Goal: Complete application form

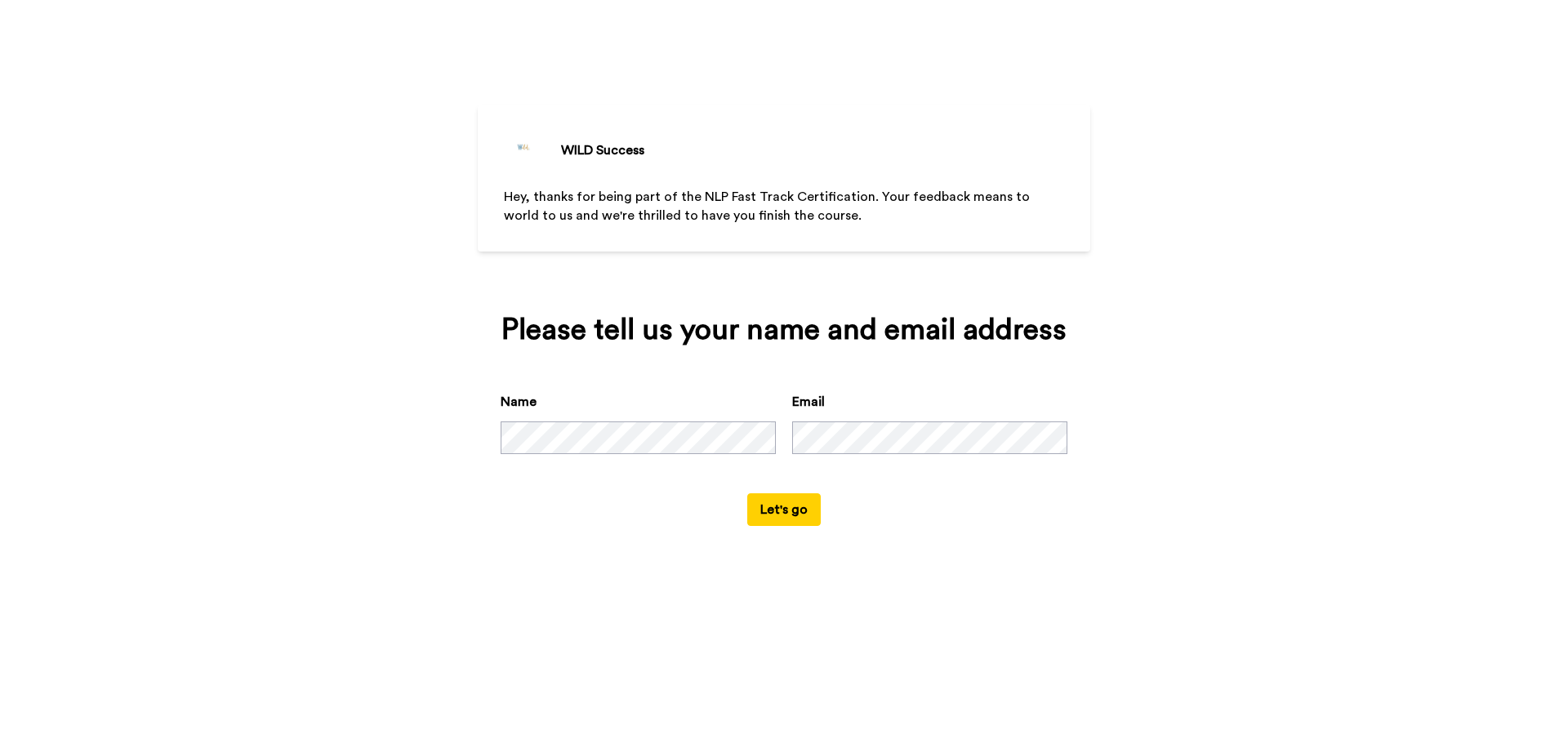
click at [754, 511] on button "Let's go" at bounding box center [784, 509] width 74 height 33
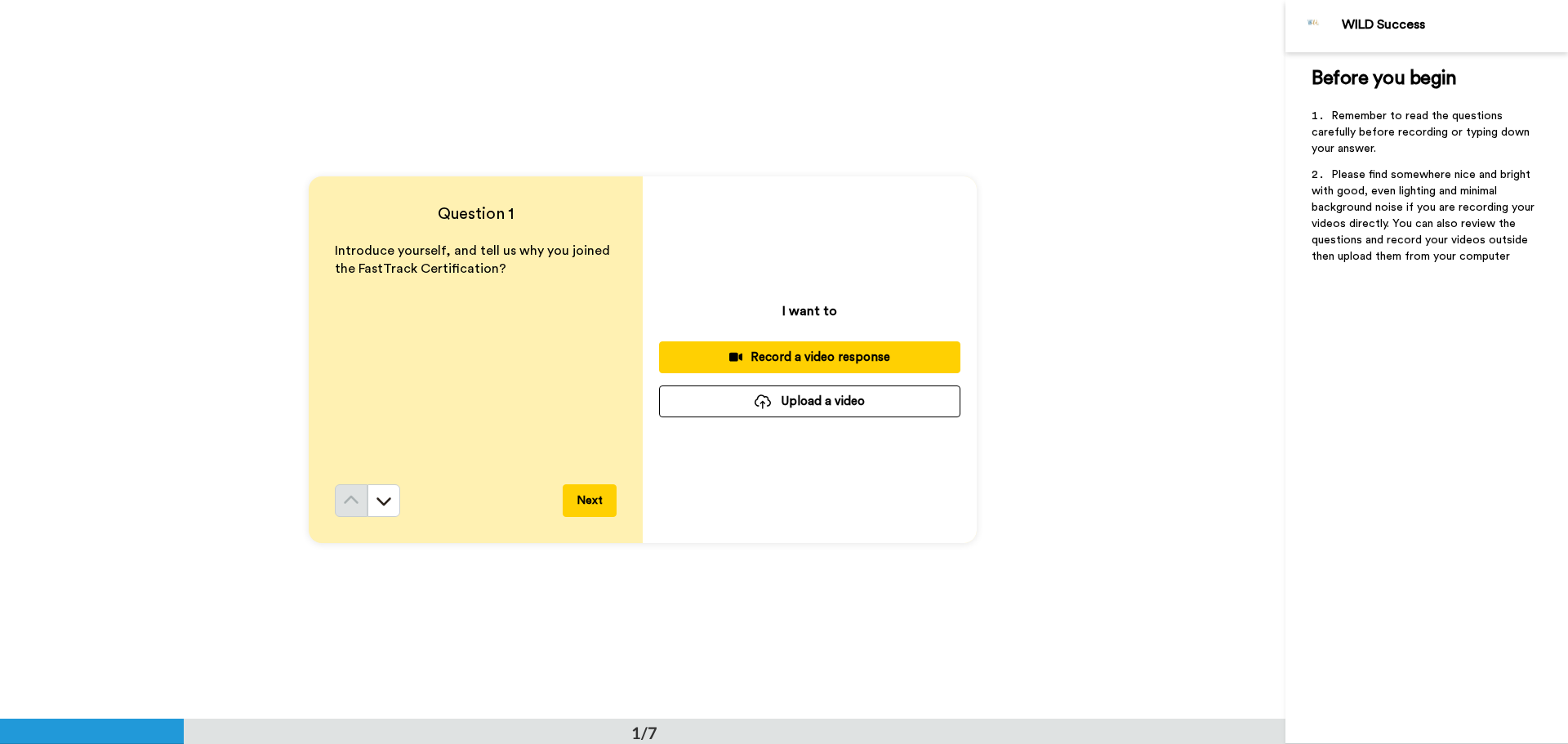
click at [791, 357] on div "Record a video response" at bounding box center [810, 357] width 276 height 17
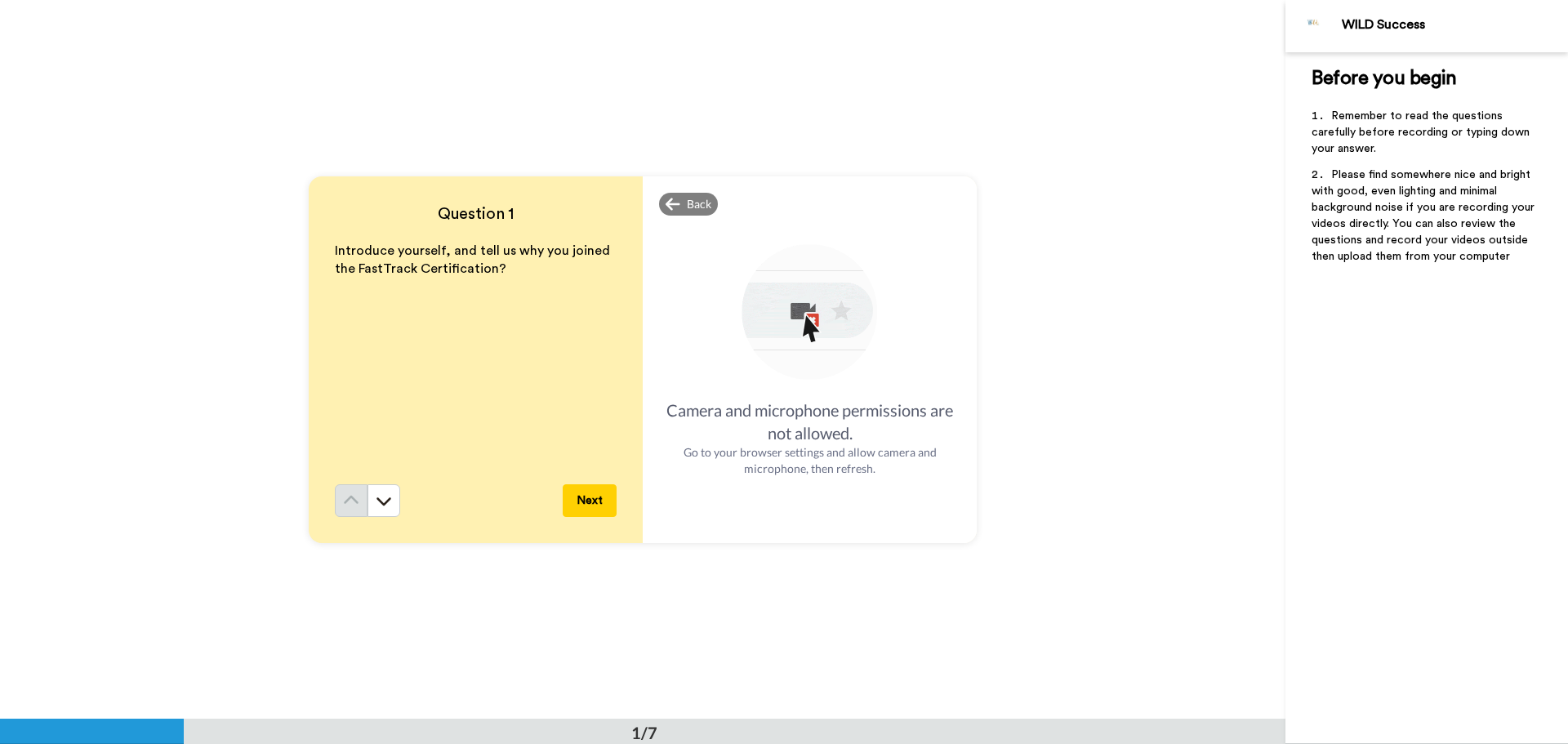
click at [1109, 325] on div "Question 1 Introduce yourself, and tell us why you joined the FastTrack Certifi…" at bounding box center [643, 359] width 1285 height 718
click at [668, 212] on div "Back" at bounding box center [687, 204] width 59 height 23
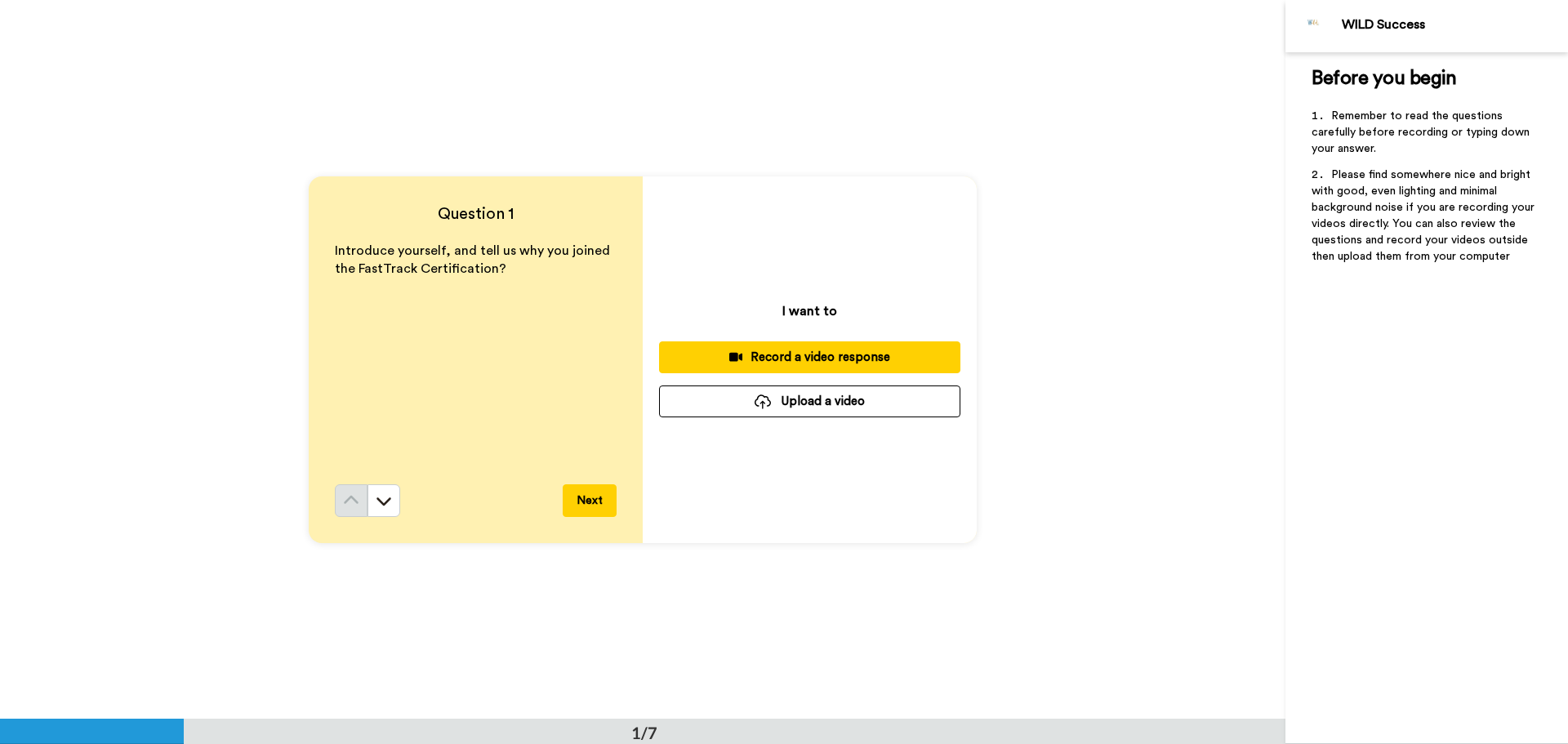
click at [779, 404] on button "Upload a video" at bounding box center [809, 401] width 301 height 32
click at [782, 410] on button "Upload a video" at bounding box center [809, 401] width 301 height 32
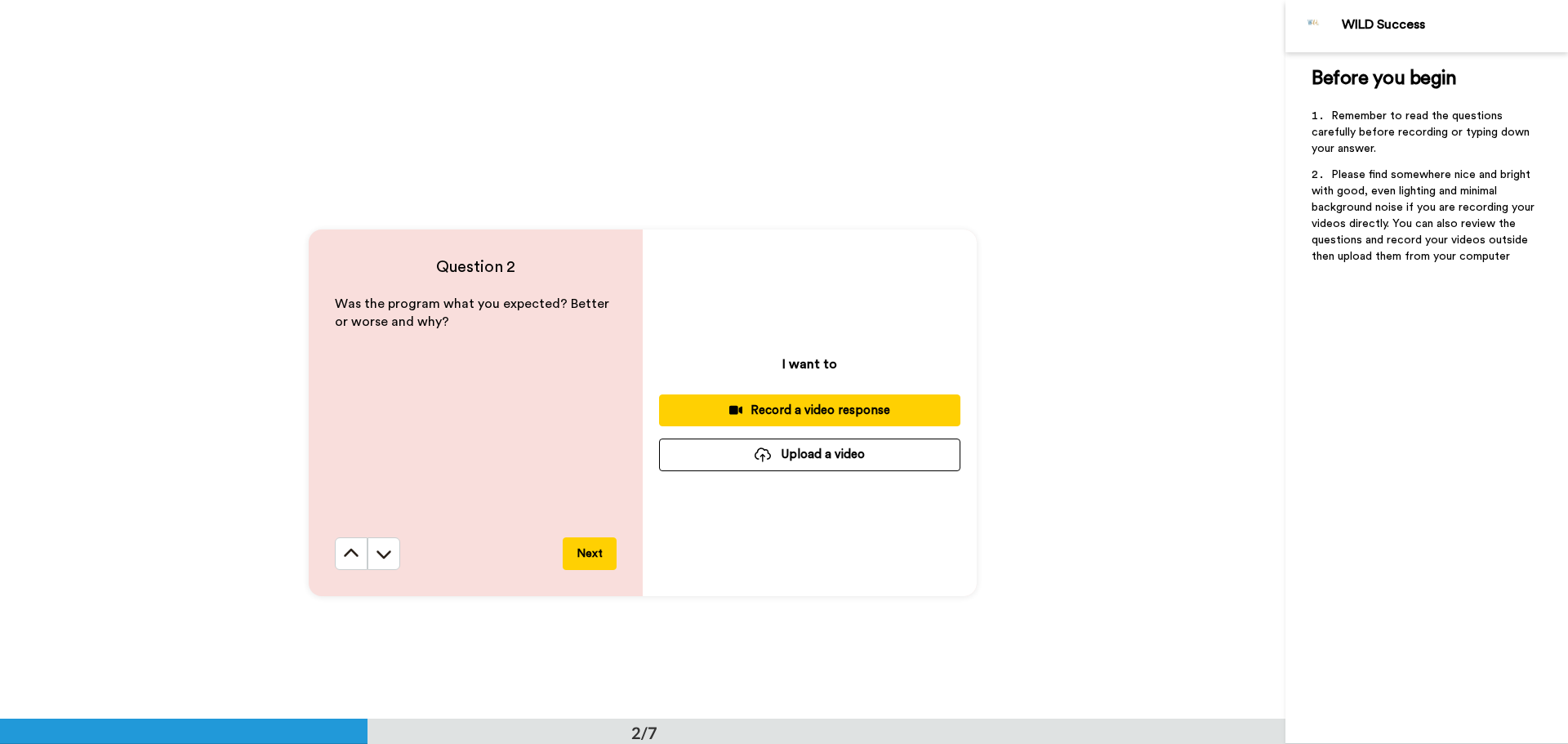
scroll to position [735, 0]
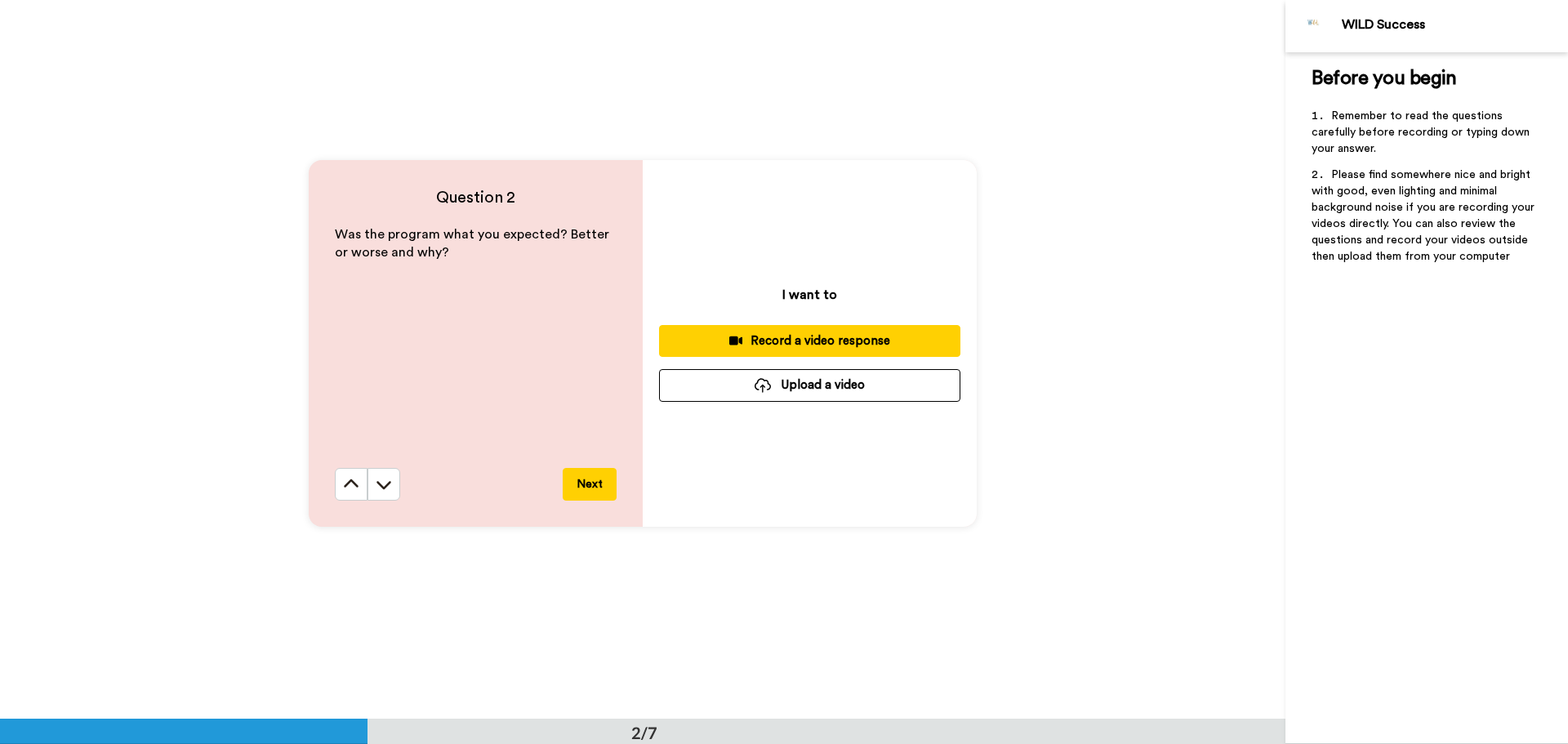
click at [827, 387] on button "Upload a video" at bounding box center [809, 385] width 301 height 32
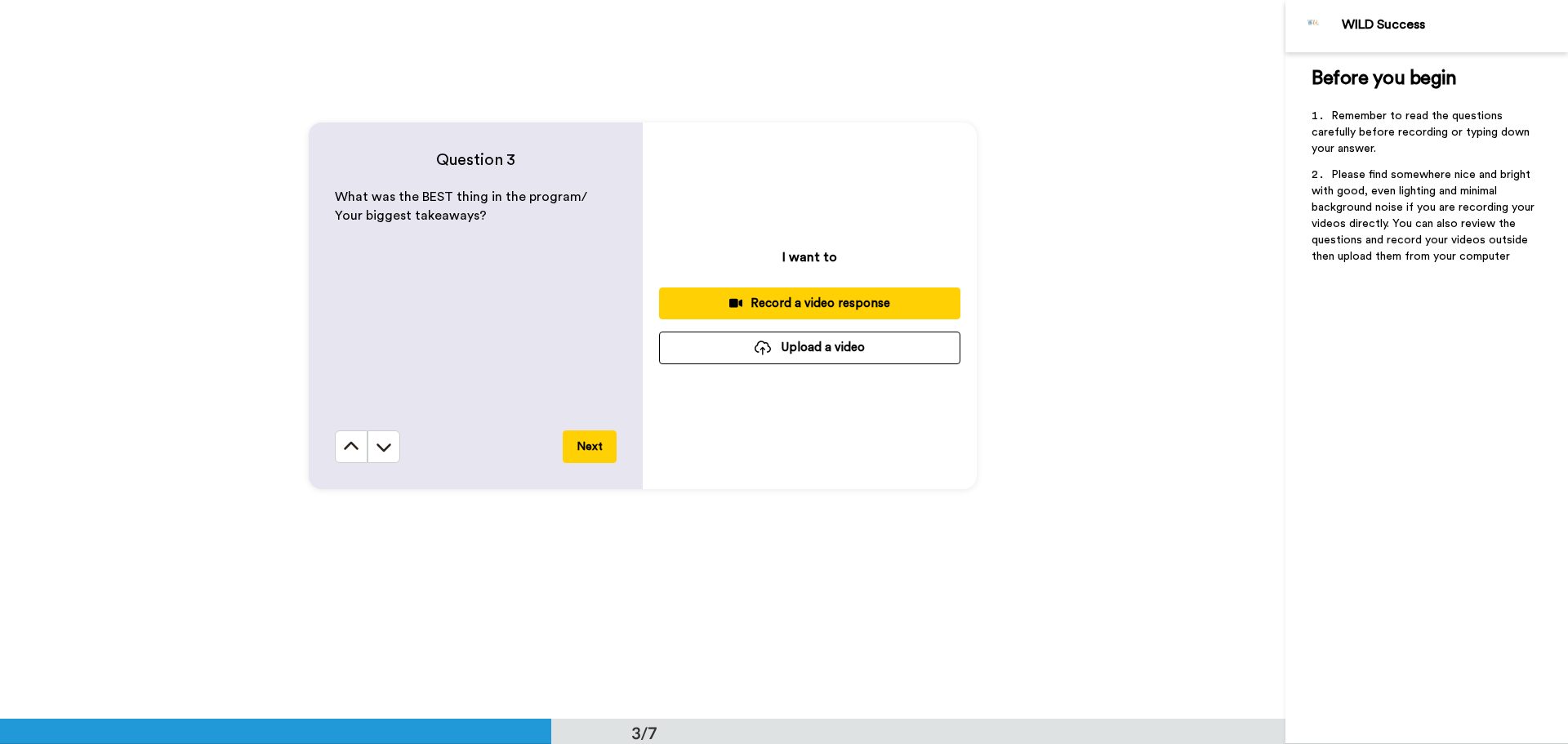
scroll to position [1552, 0]
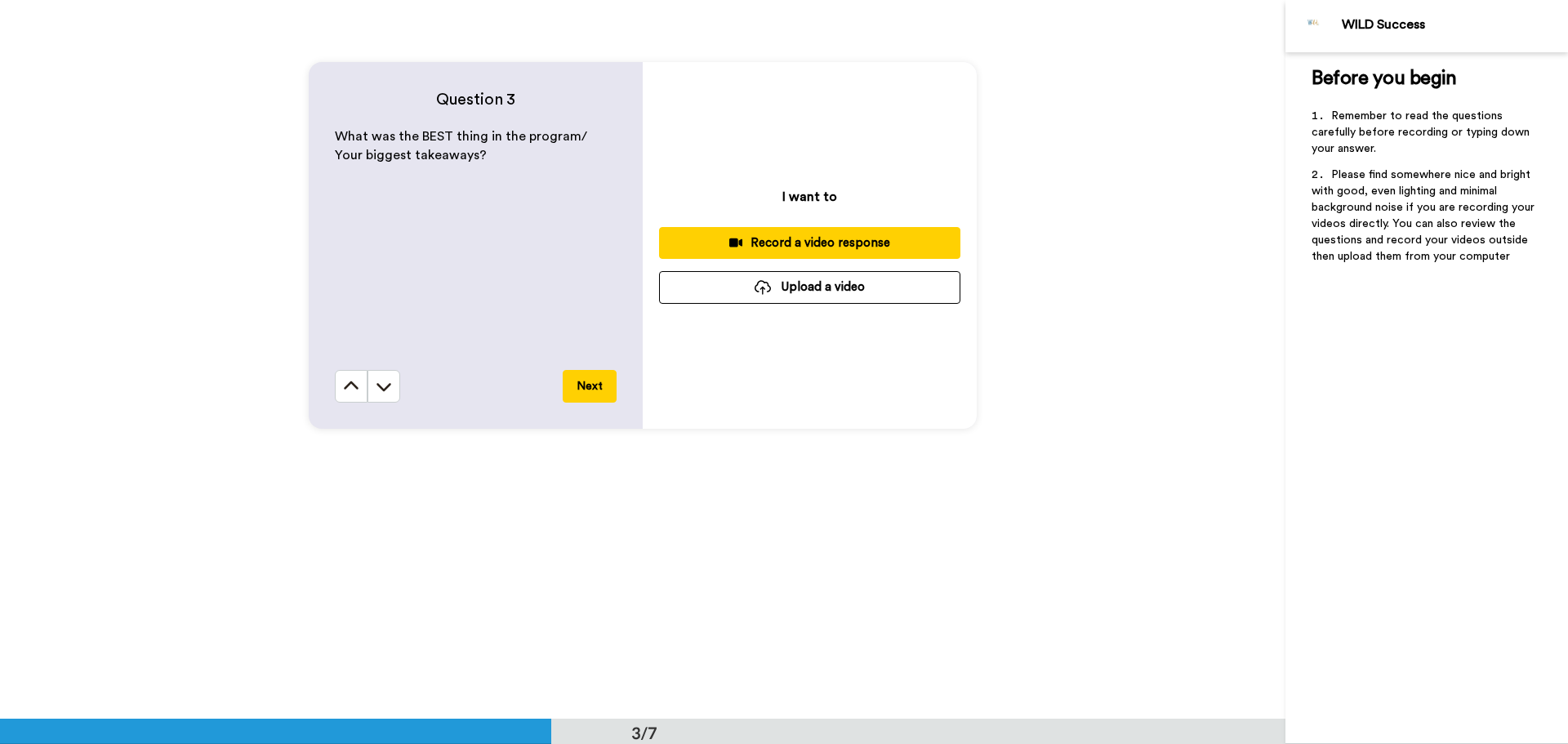
click at [801, 289] on button "Upload a video" at bounding box center [809, 287] width 301 height 32
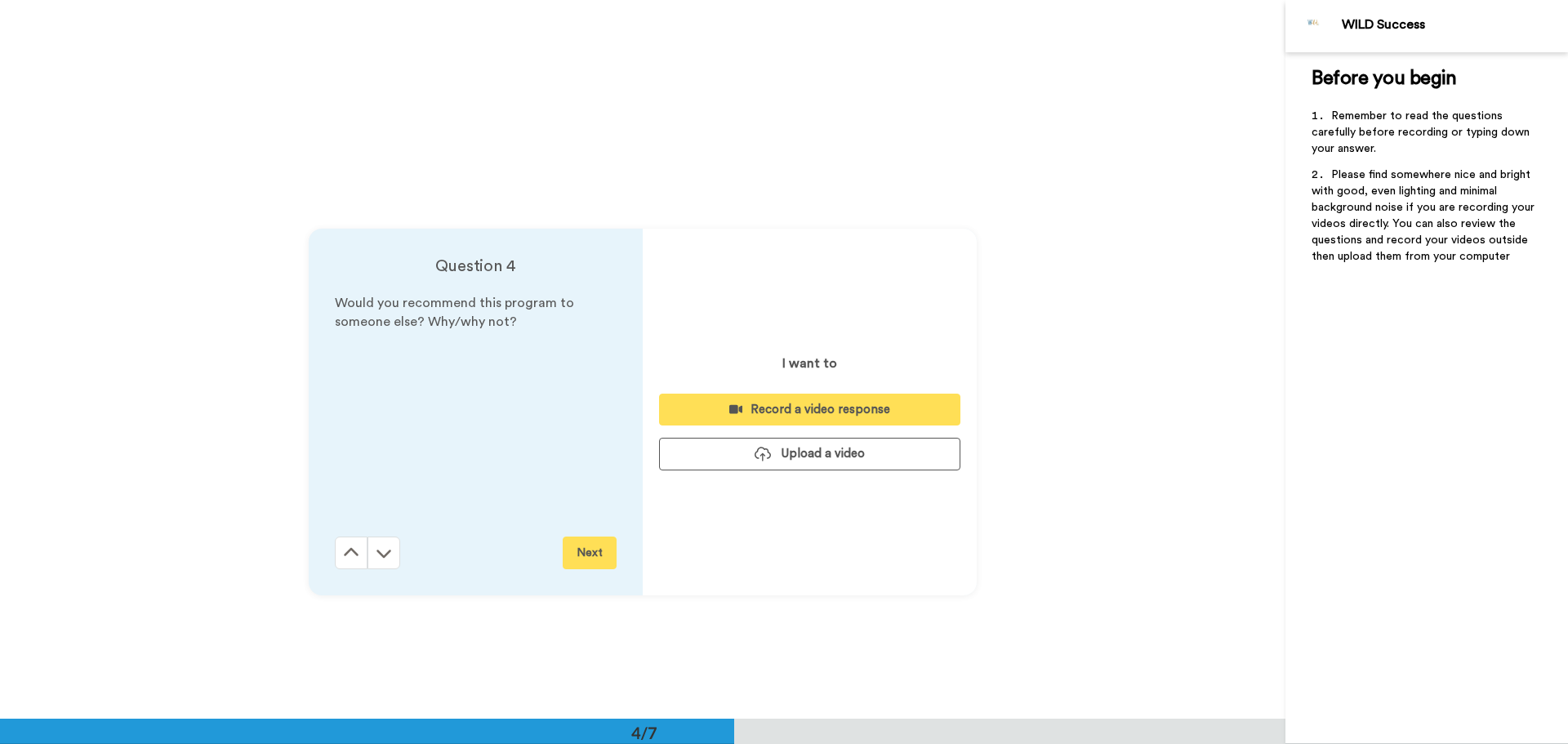
scroll to position [2123, 0]
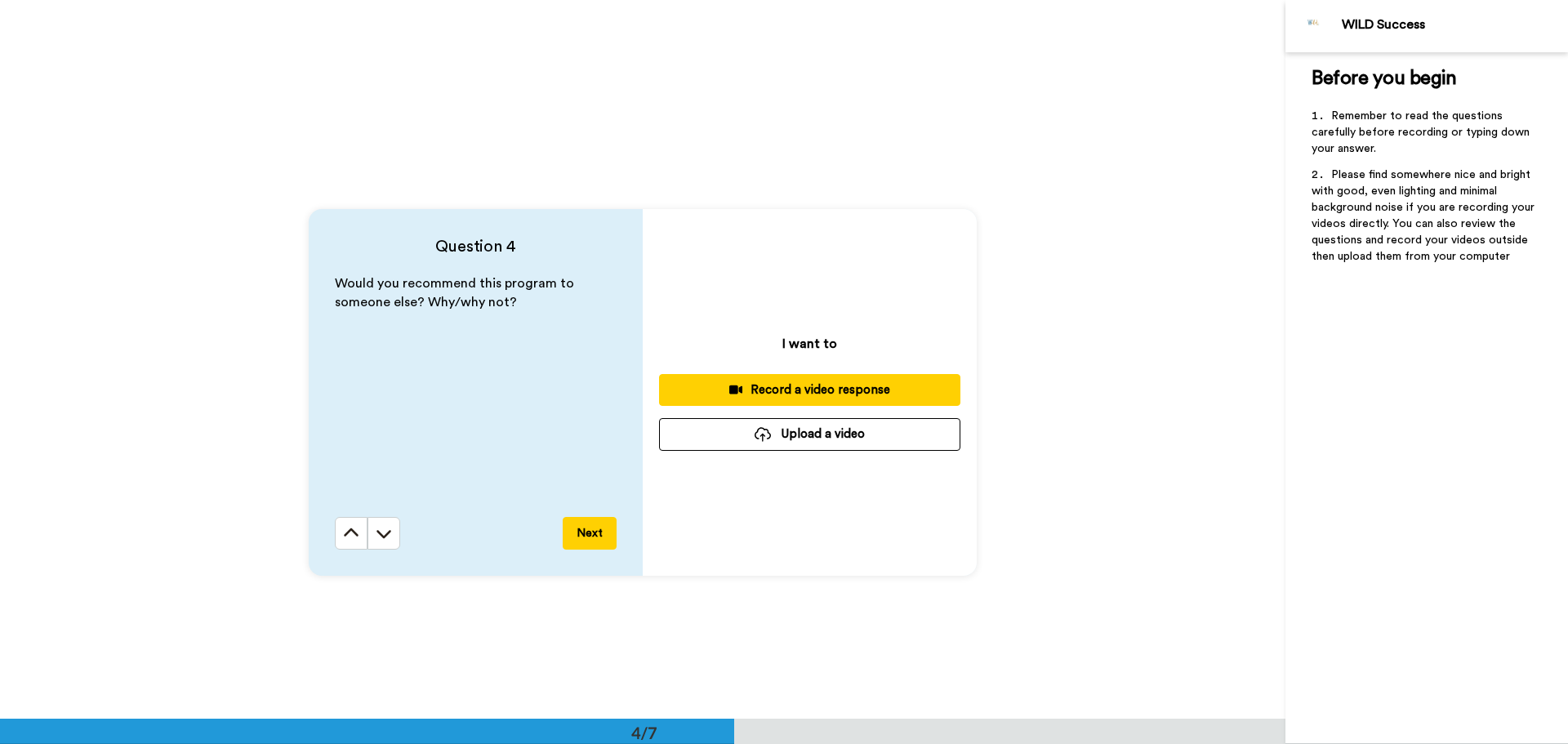
click at [826, 436] on button "Upload a video" at bounding box center [809, 434] width 301 height 32
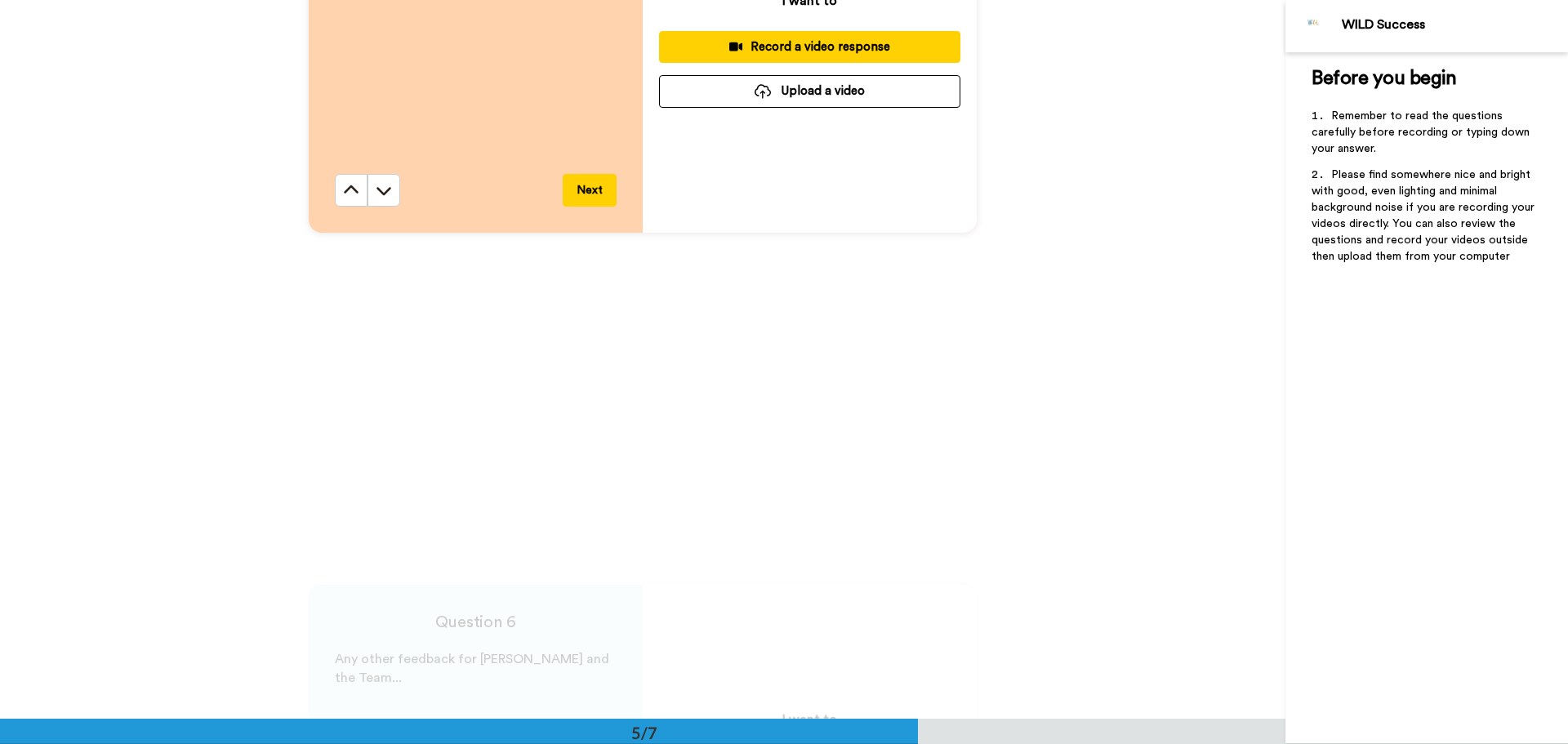
scroll to position [3021, 0]
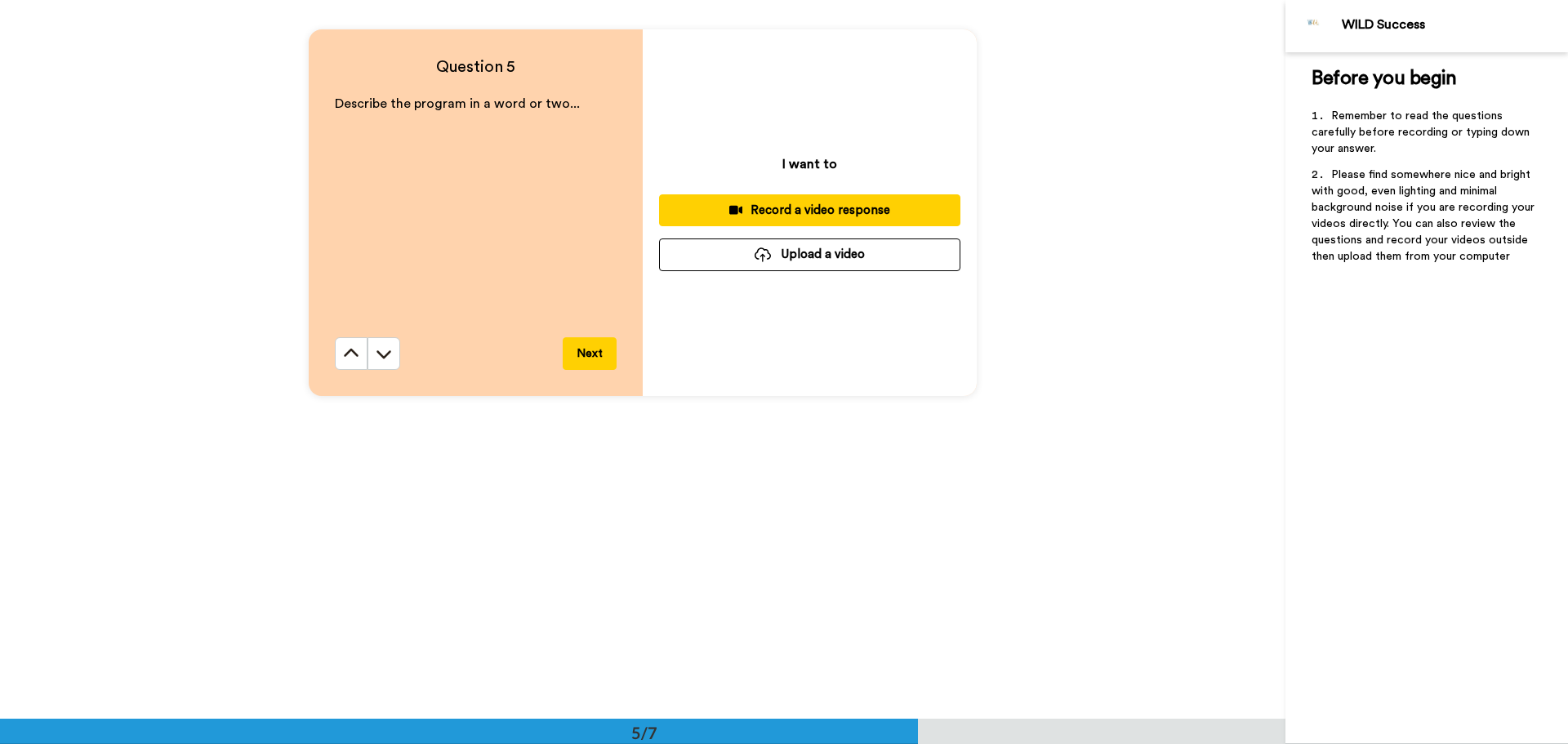
click at [846, 249] on button "Upload a video" at bounding box center [809, 255] width 301 height 32
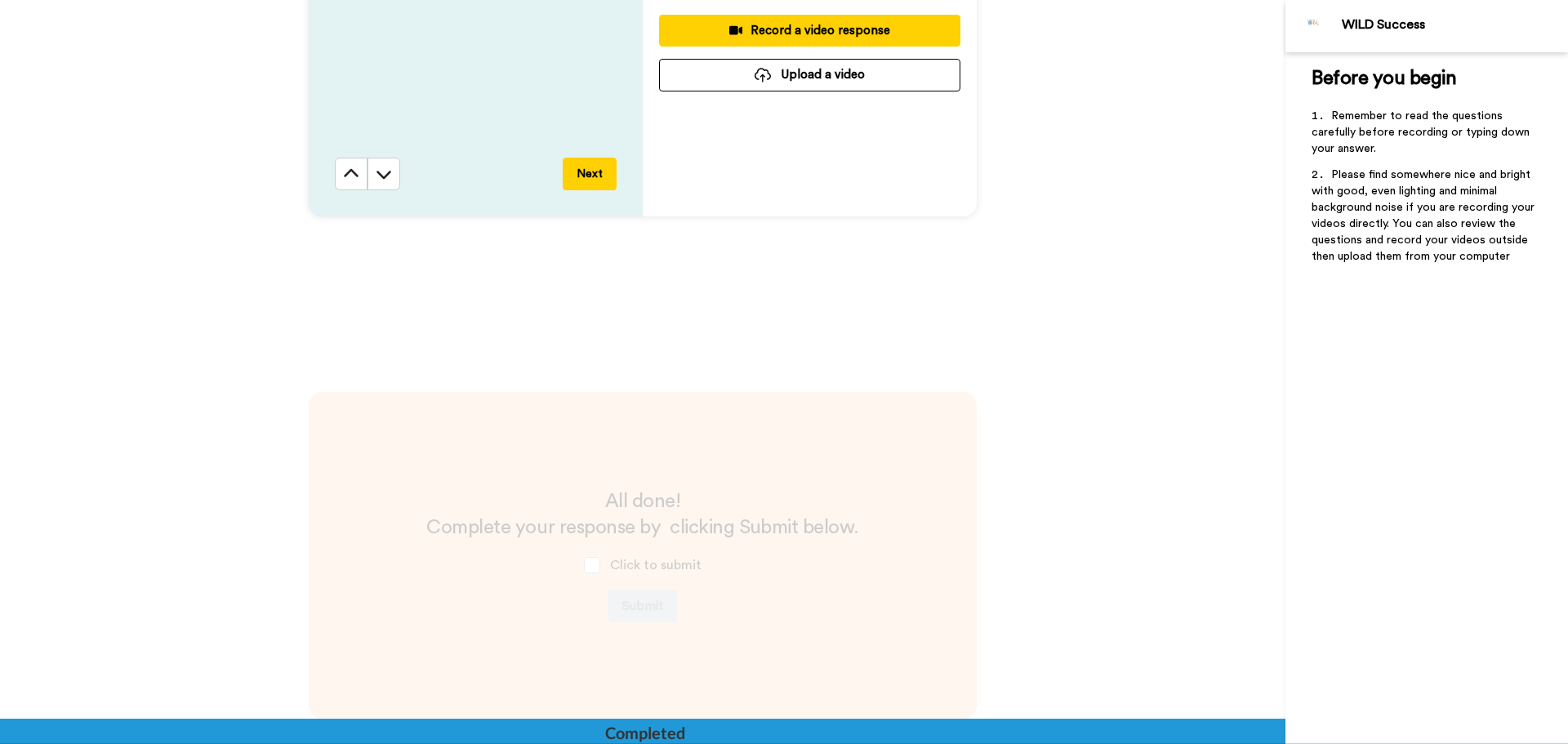
scroll to position [4164, 0]
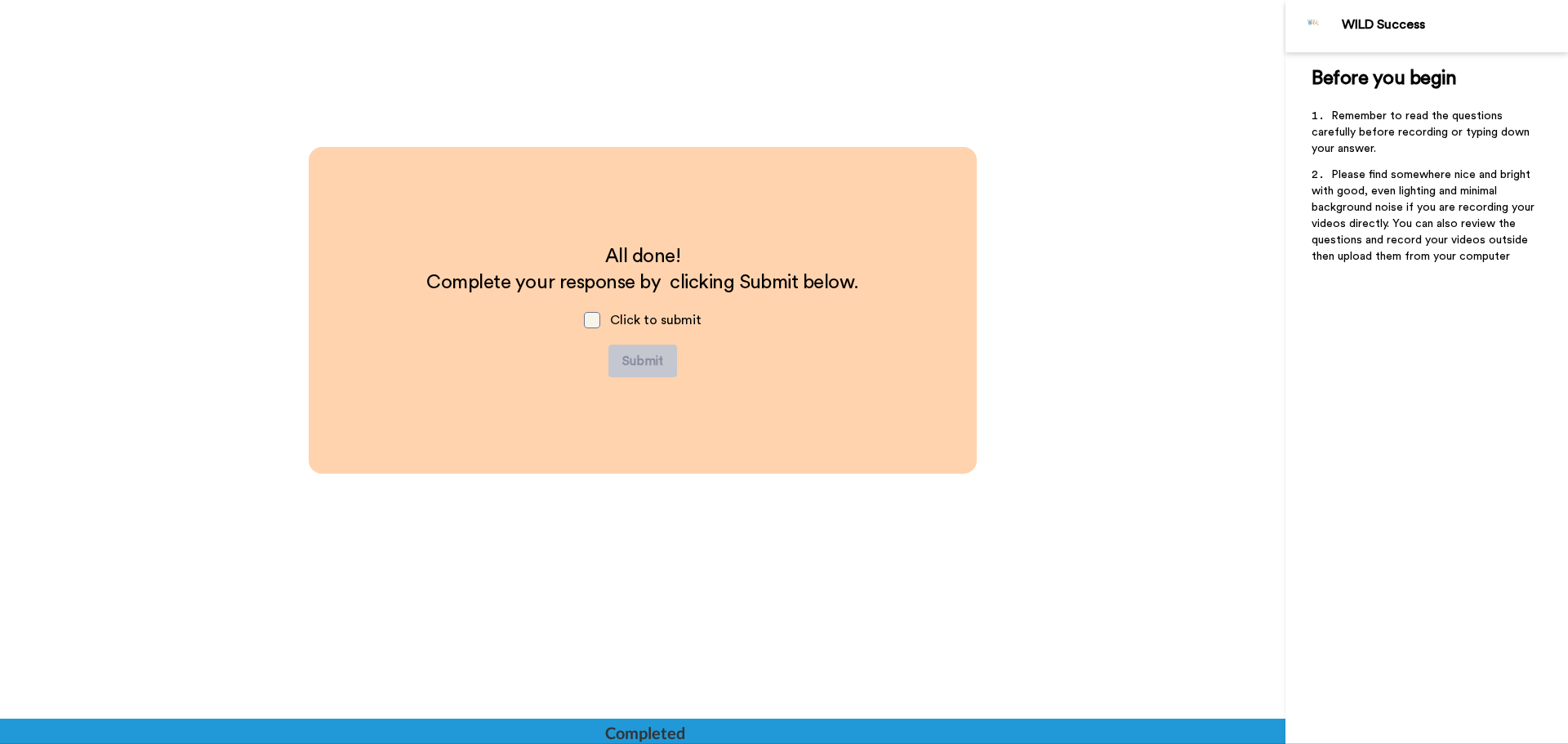
click at [590, 314] on span at bounding box center [592, 320] width 16 height 16
click at [649, 367] on button "Submit" at bounding box center [643, 360] width 69 height 33
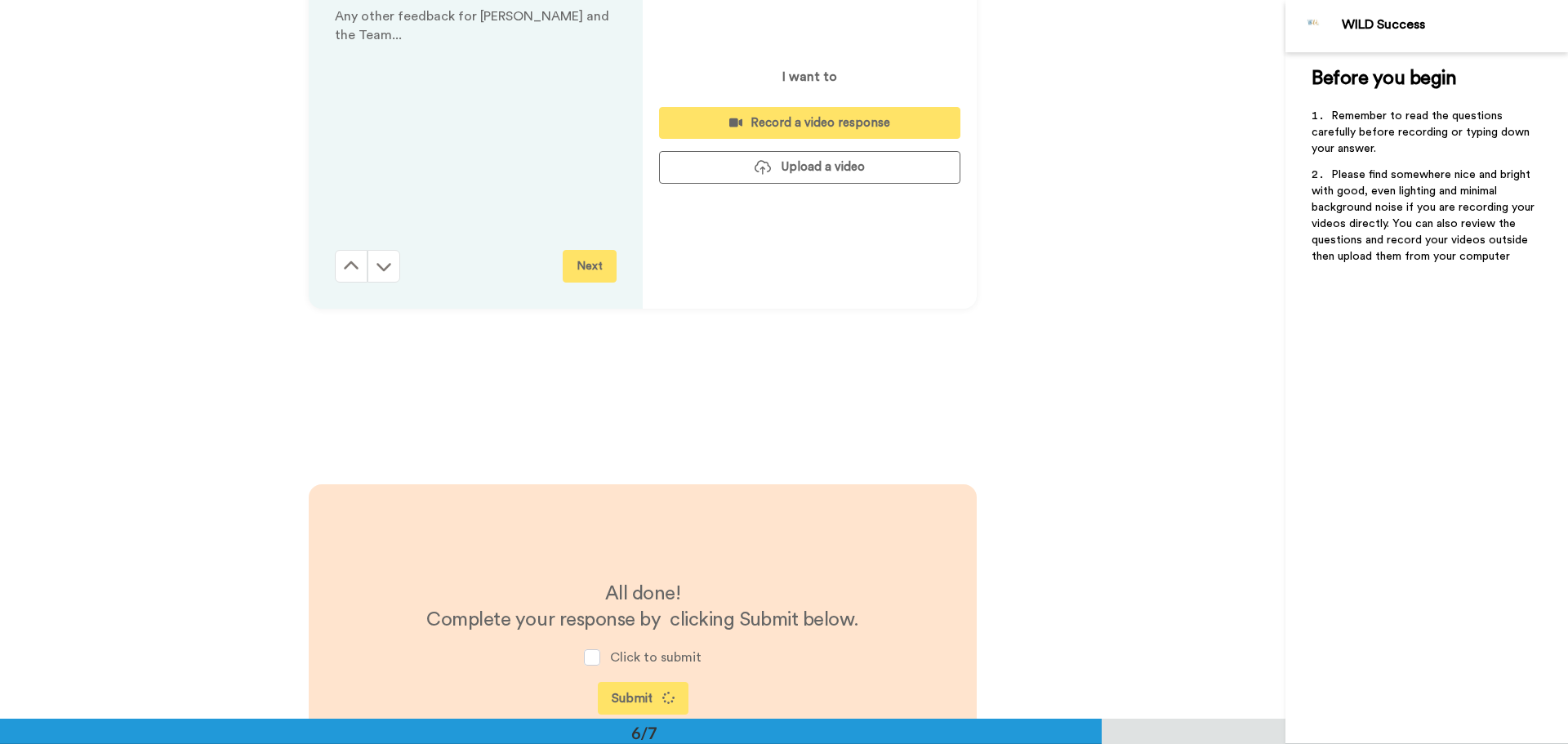
scroll to position [3821, 0]
